Goal: Obtain resource: Download file/media

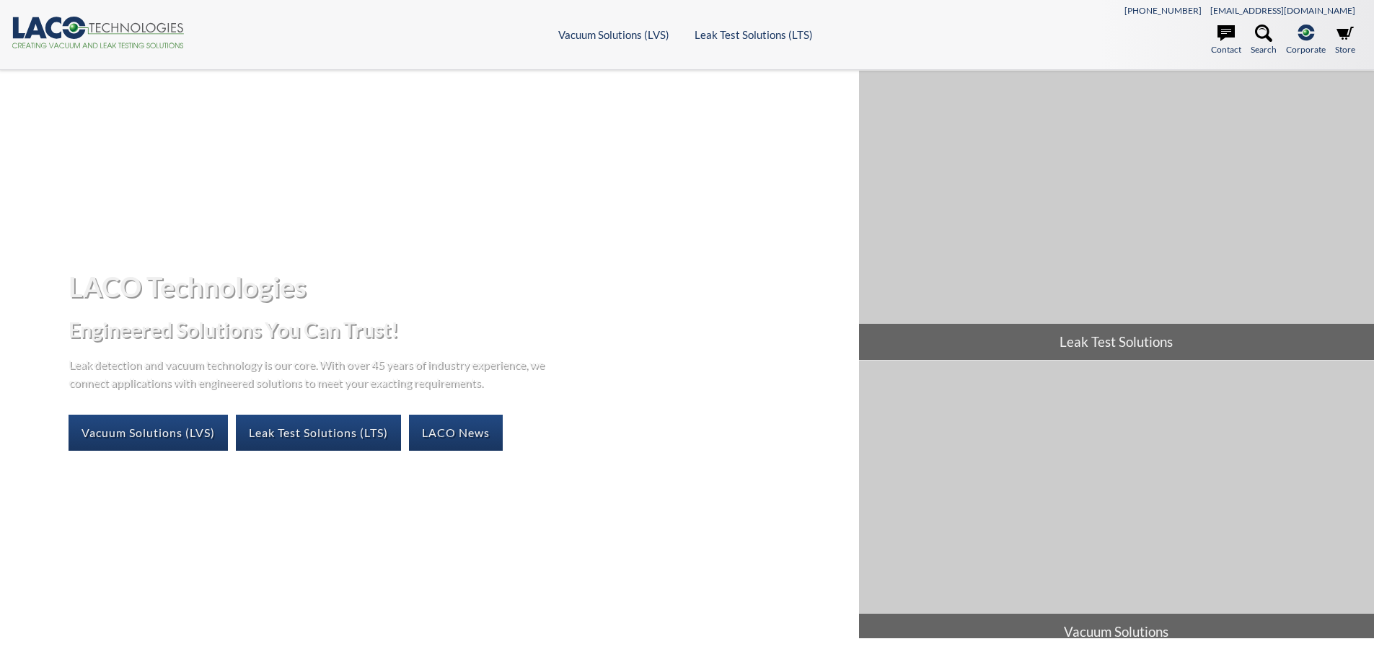
select select "Language Translate Widget"
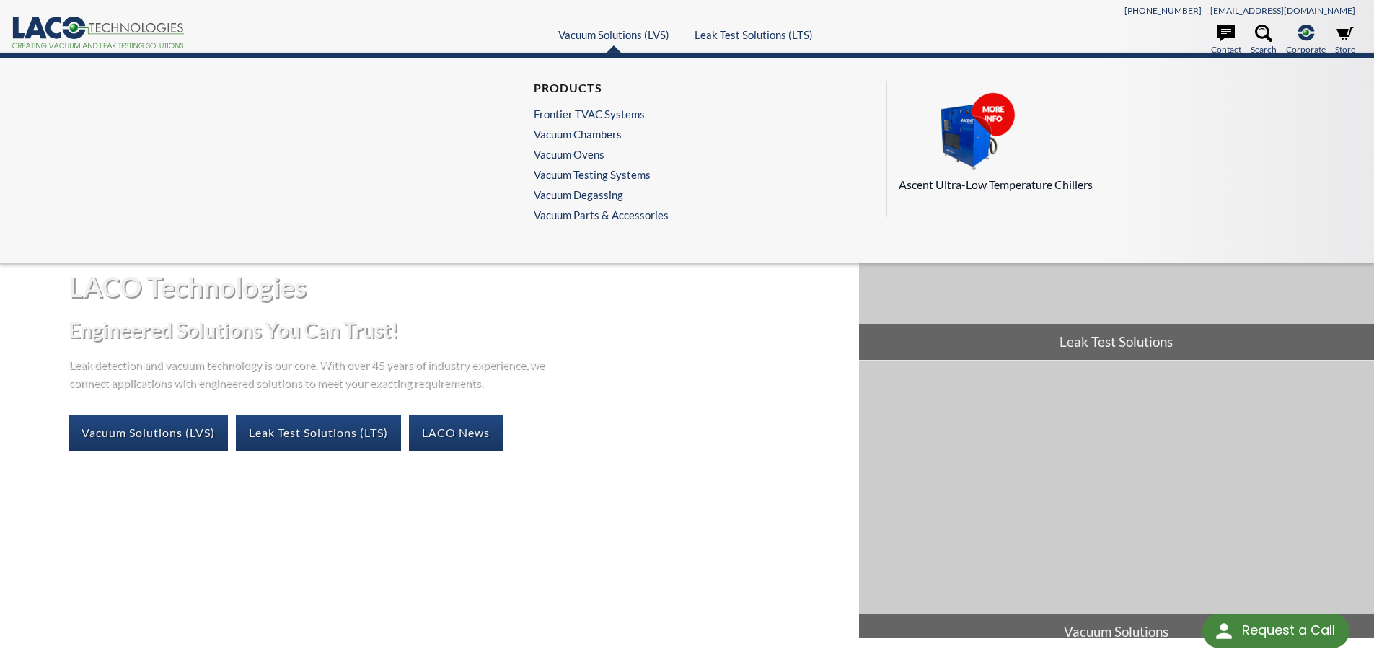
click at [964, 144] on img at bounding box center [971, 132] width 144 height 81
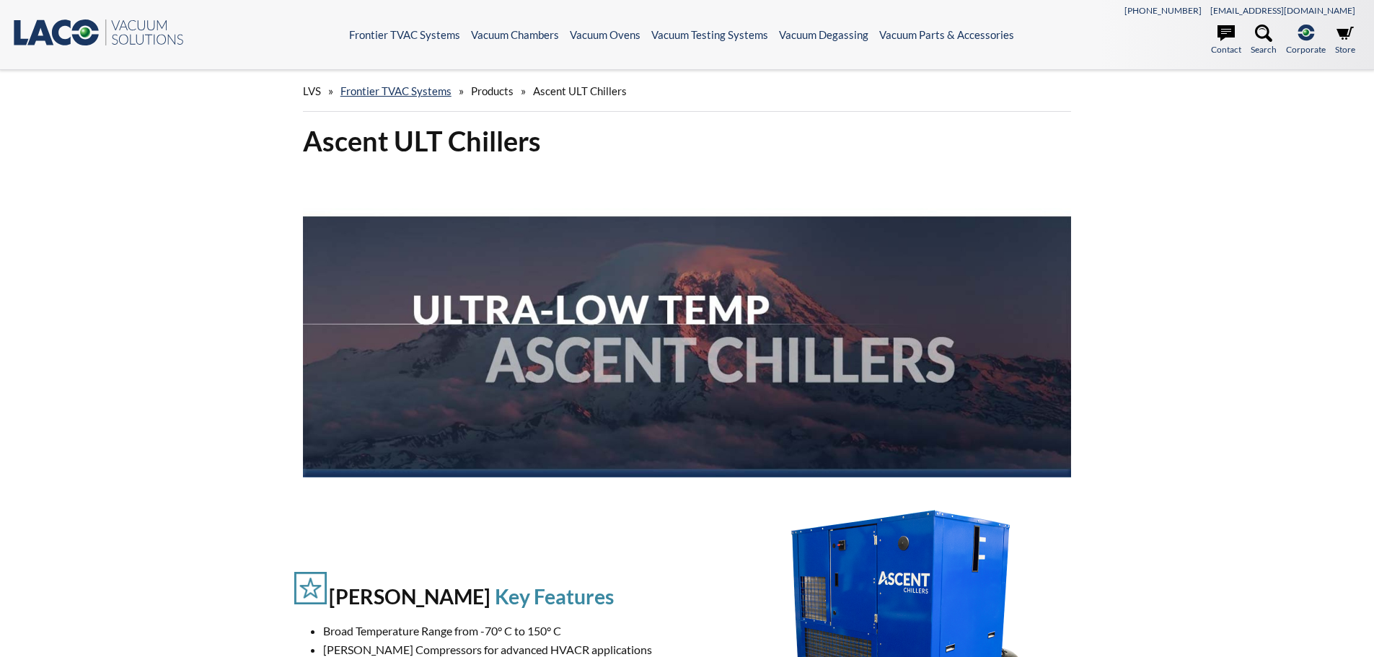
select select "Language Translate Widget"
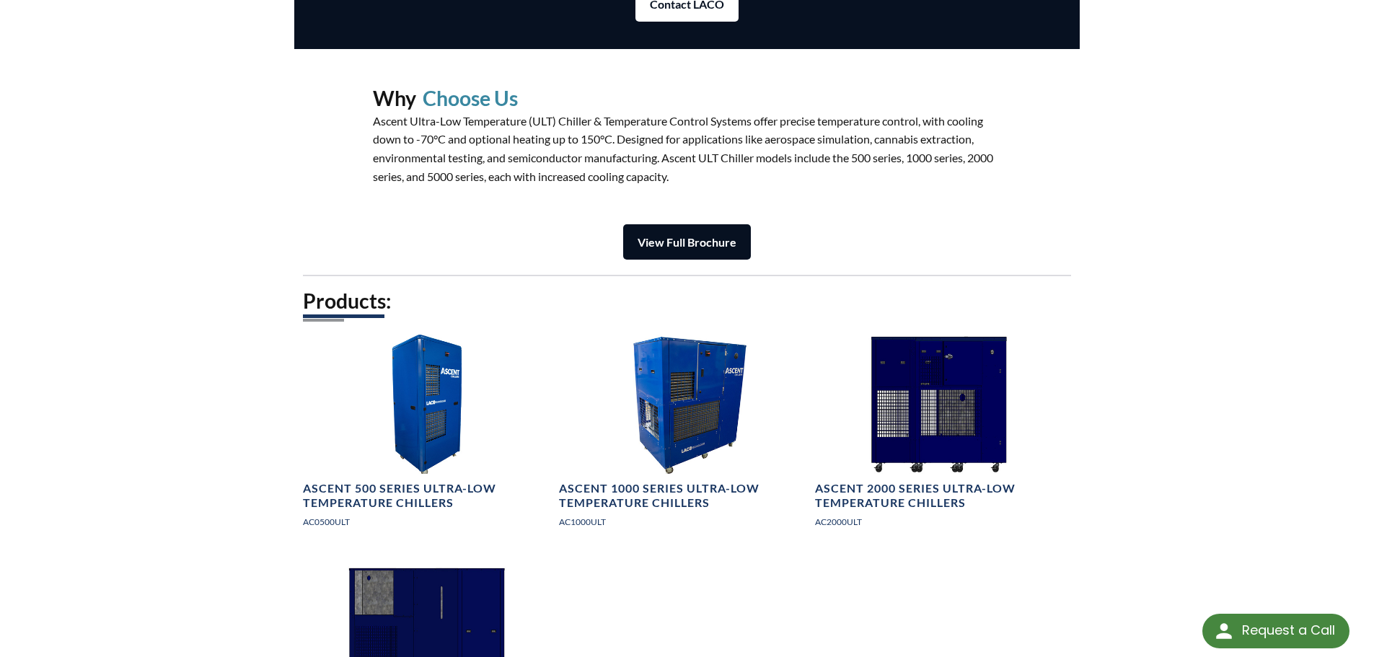
scroll to position [1803, 0]
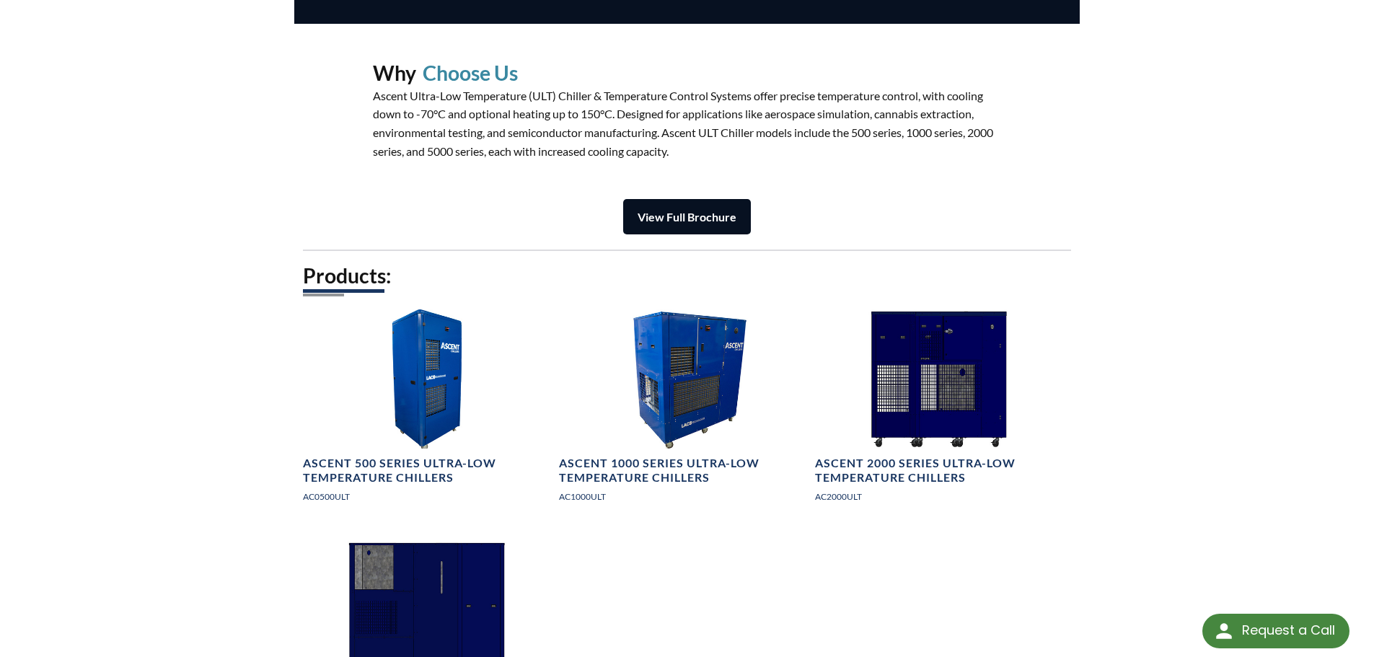
click at [661, 218] on strong "View Full Brochure" at bounding box center [687, 217] width 99 height 14
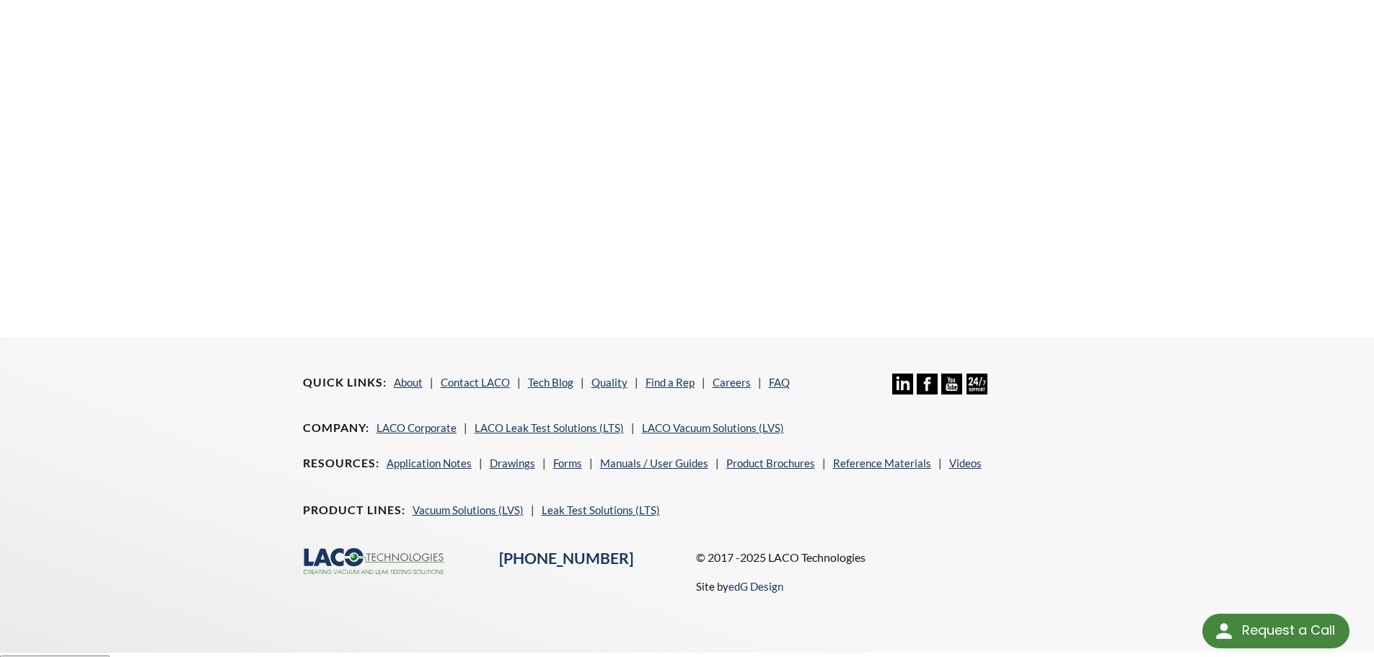
scroll to position [549, 0]
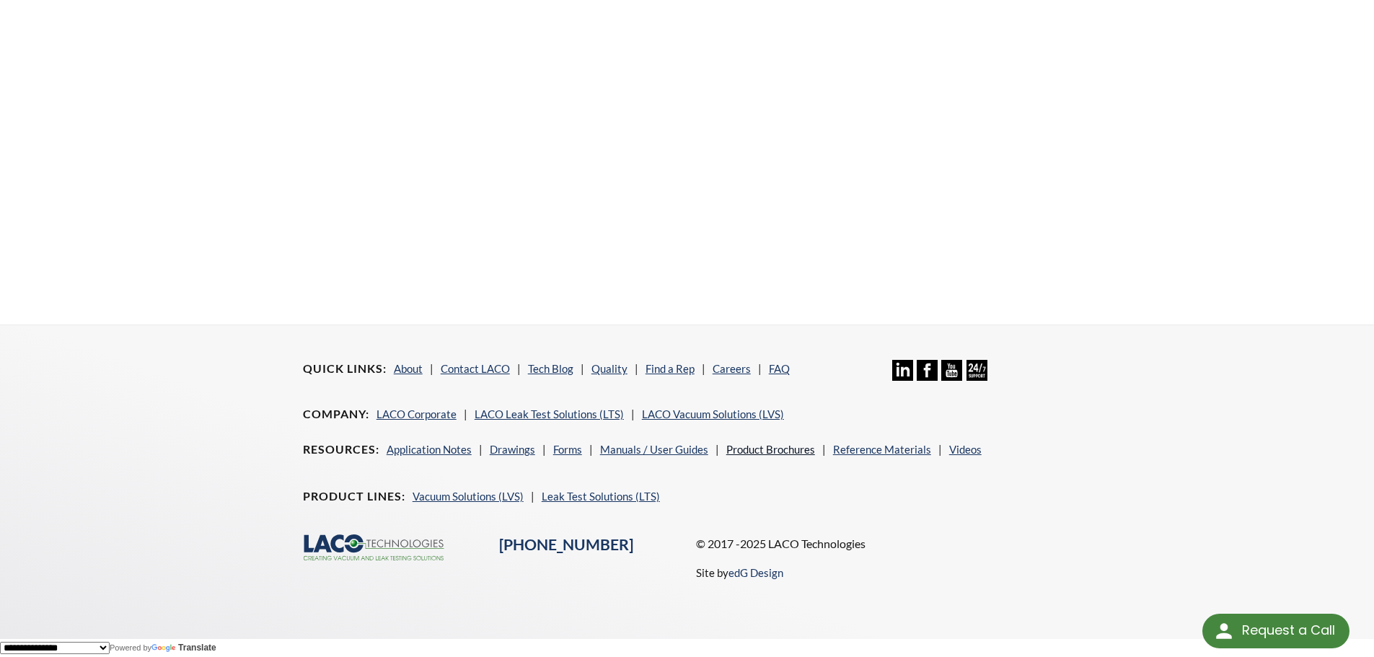
click at [734, 448] on link "Product Brochures" at bounding box center [770, 449] width 89 height 13
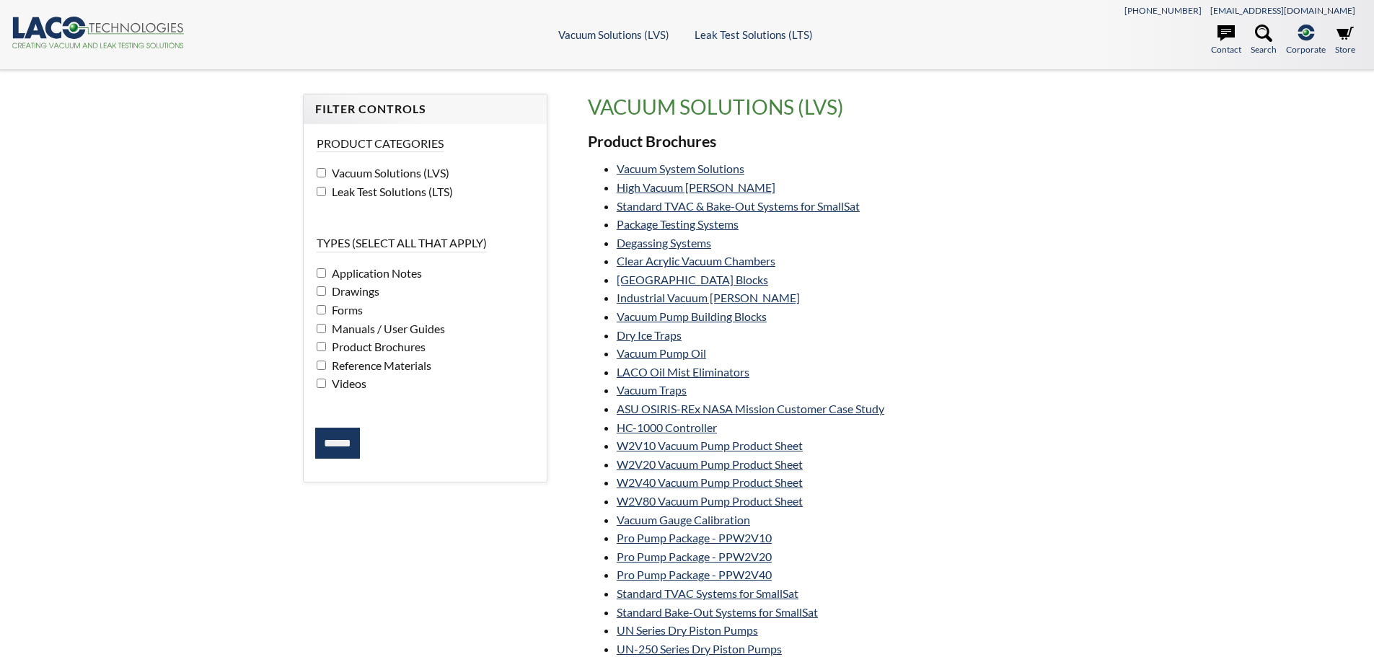
select select "Language Translate Widget"
